Goal: Information Seeking & Learning: Understand process/instructions

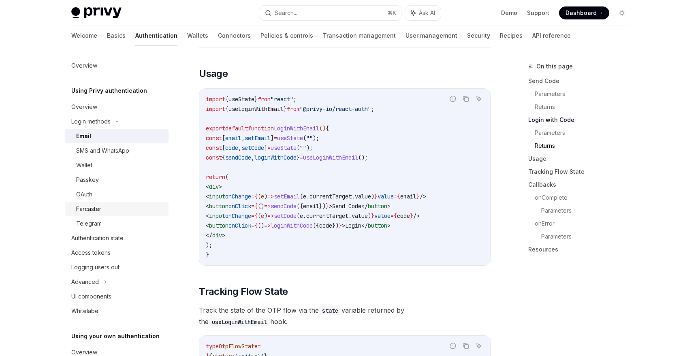
scroll to position [668, 0]
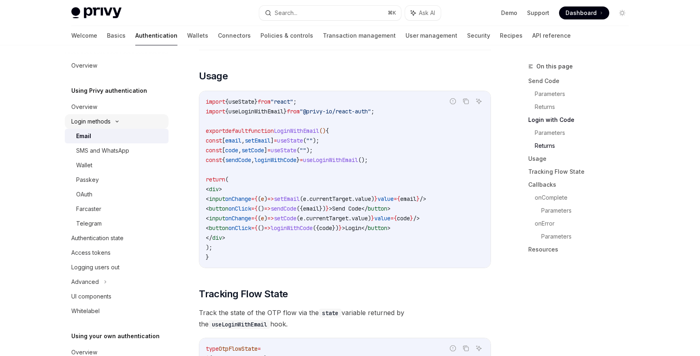
click at [115, 121] on icon at bounding box center [117, 121] width 10 height 3
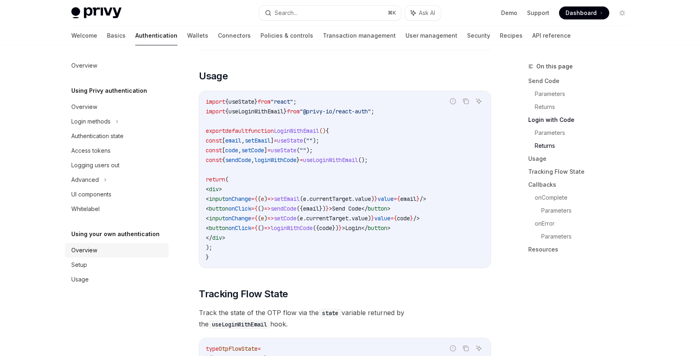
click at [88, 245] on link "Overview" at bounding box center [117, 250] width 104 height 15
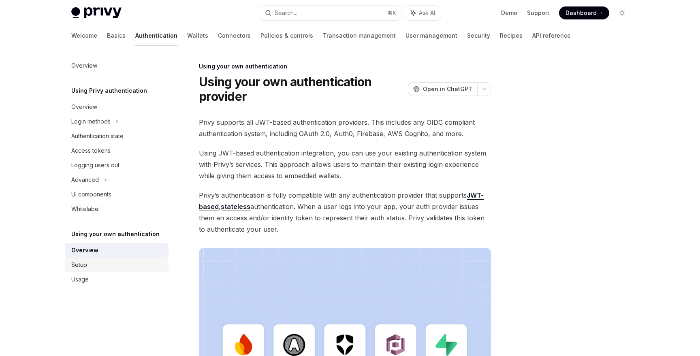
click at [85, 263] on div "Setup" at bounding box center [79, 265] width 16 height 10
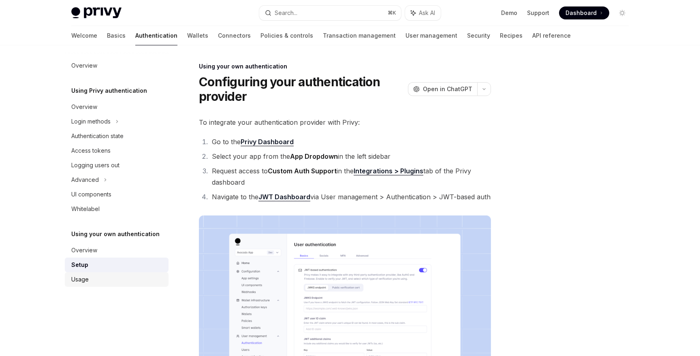
click at [85, 277] on div "Usage" at bounding box center [79, 280] width 17 height 10
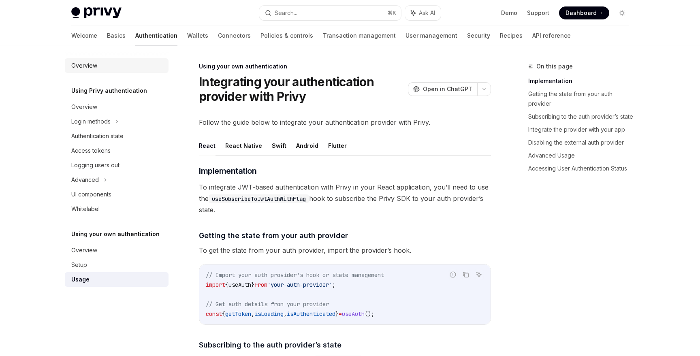
click at [85, 65] on div "Overview" at bounding box center [84, 66] width 26 height 10
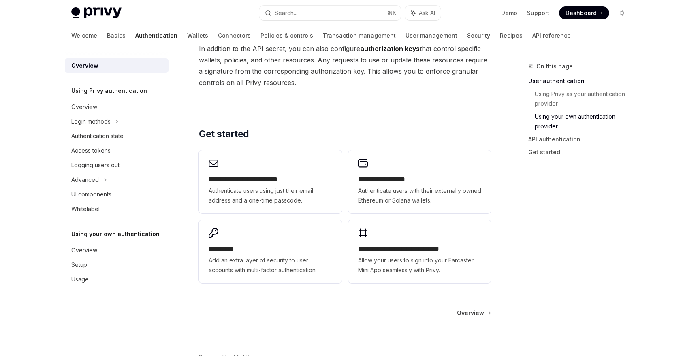
scroll to position [660, 0]
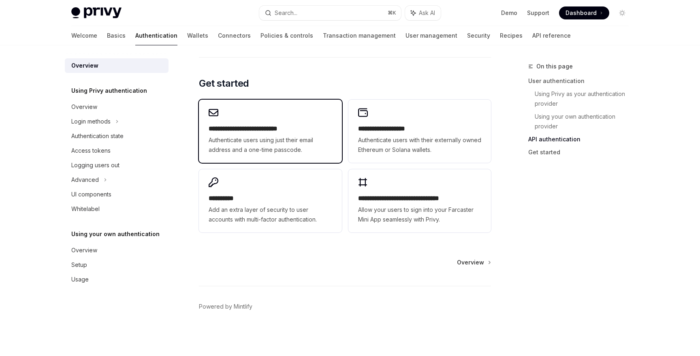
click at [270, 144] on span "Authenticate users using just their email address and a one-time passcode." at bounding box center [270, 144] width 123 height 19
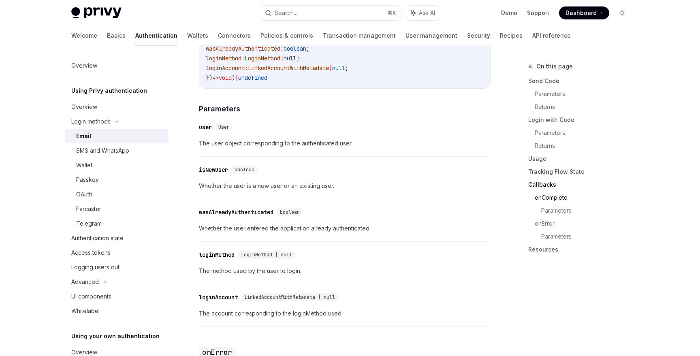
scroll to position [1309, 0]
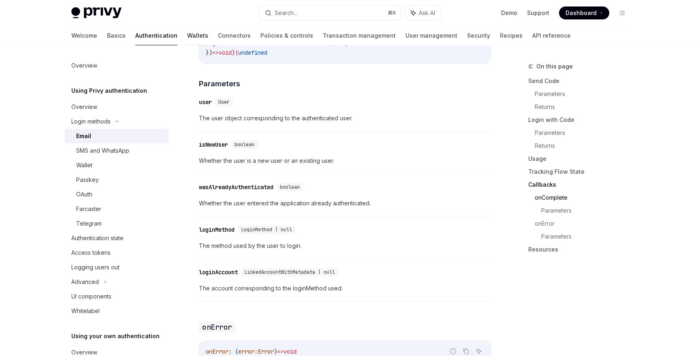
click at [187, 38] on link "Wallets" at bounding box center [197, 35] width 21 height 19
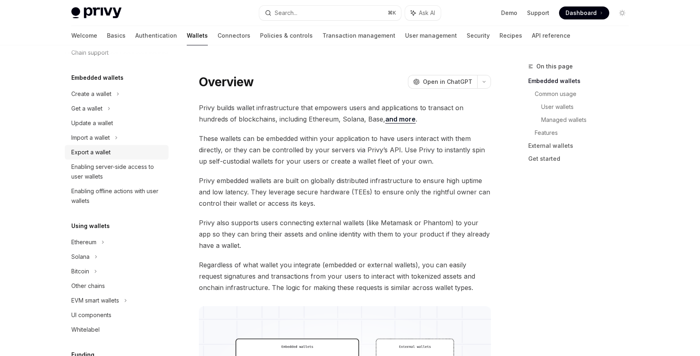
scroll to position [39, 0]
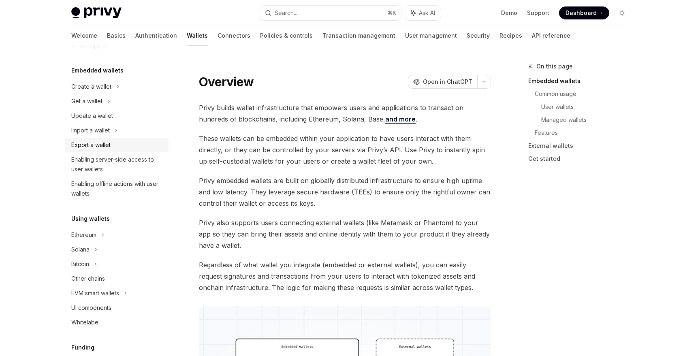
click at [102, 145] on div "Export a wallet" at bounding box center [90, 145] width 39 height 10
type textarea "*"
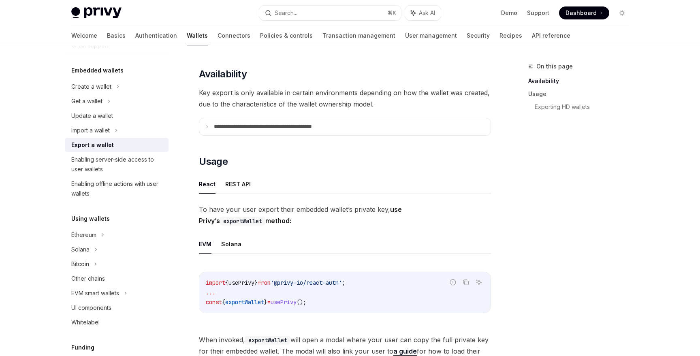
scroll to position [89, 0]
click at [207, 125] on icon at bounding box center [207, 125] width 4 height 4
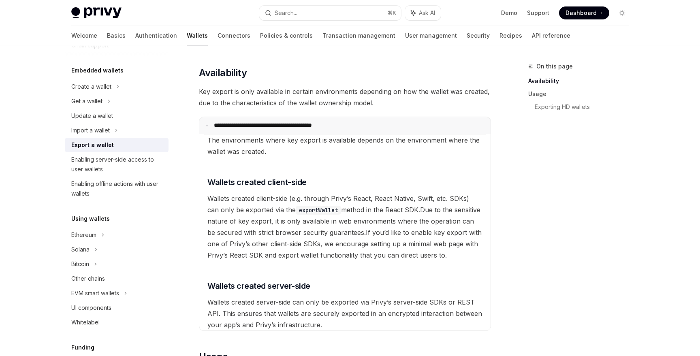
click at [207, 125] on icon at bounding box center [207, 125] width 4 height 4
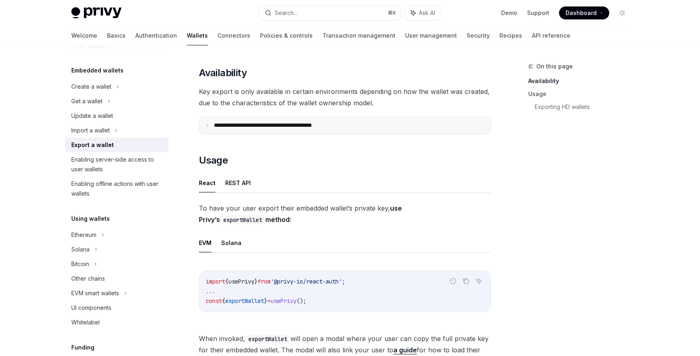
click at [209, 125] on summary "**********" at bounding box center [344, 125] width 291 height 17
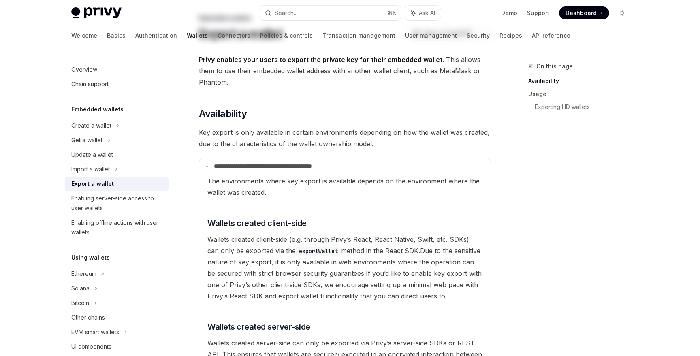
scroll to position [0, 0]
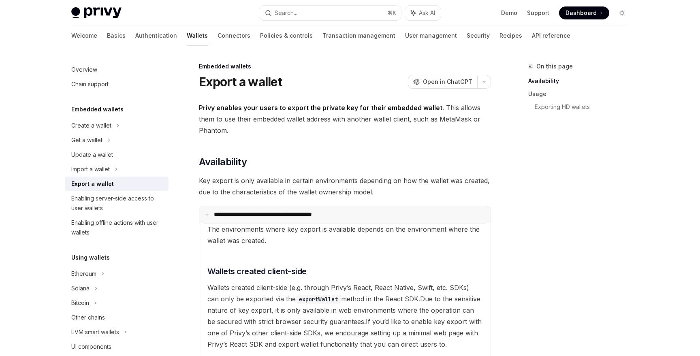
click at [206, 212] on summary "**********" at bounding box center [344, 214] width 291 height 17
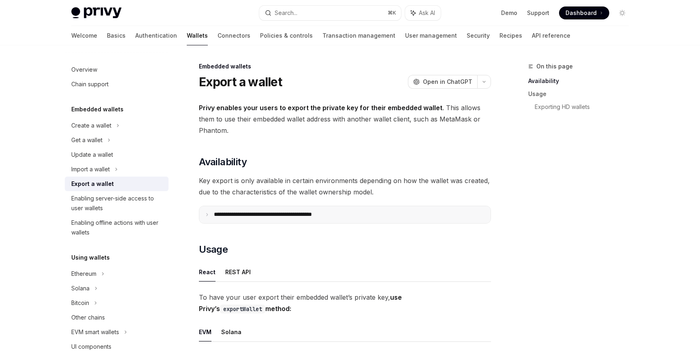
click at [206, 212] on summary "**********" at bounding box center [344, 214] width 291 height 17
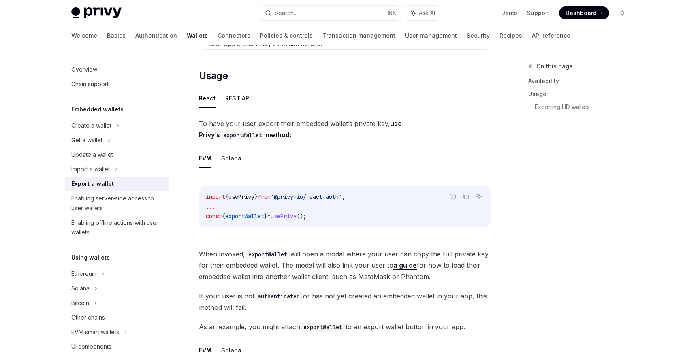
scroll to position [398, 0]
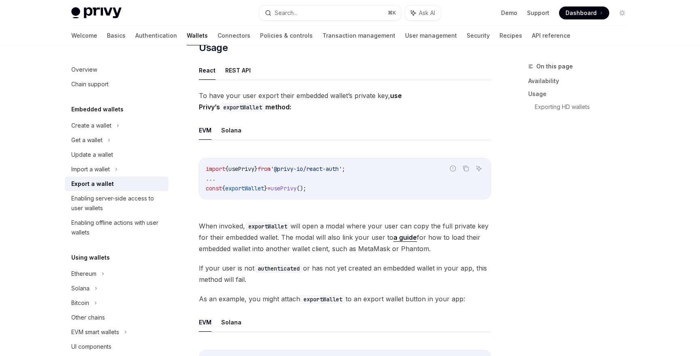
click at [248, 184] on code "import { usePrivy } from '@privy-io/react-auth' ; ... const { exportWallet } = …" at bounding box center [345, 178] width 278 height 29
copy code "const { exportWallet } = usePrivy ();"
